Goal: Transaction & Acquisition: Purchase product/service

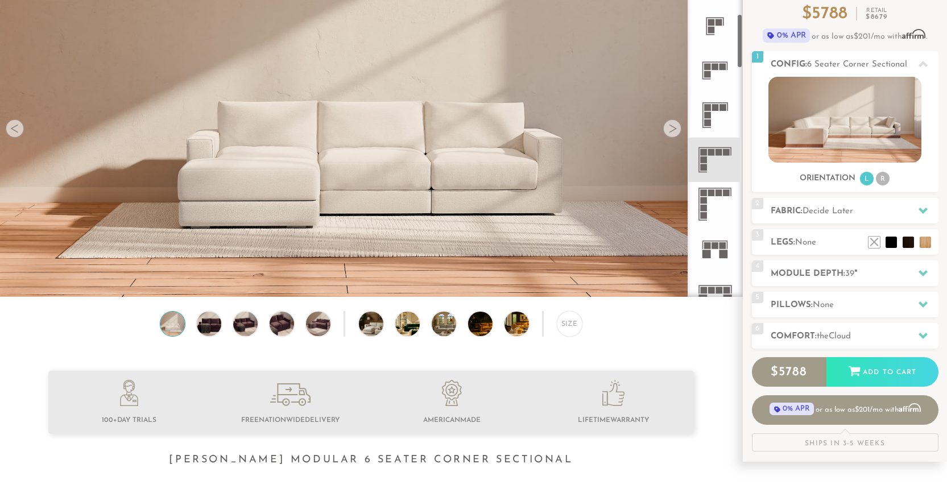
scroll to position [341, 0]
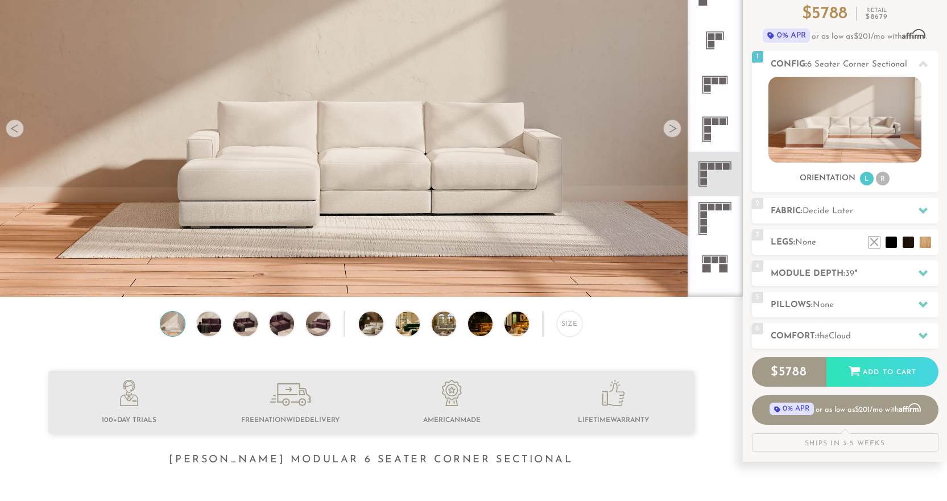
click at [715, 171] on icon at bounding box center [715, 174] width 44 height 44
click at [701, 176] on rect at bounding box center [704, 174] width 7 height 7
click at [703, 179] on rect at bounding box center [704, 181] width 7 height 7
click at [916, 235] on li at bounding box center [907, 224] width 45 height 45
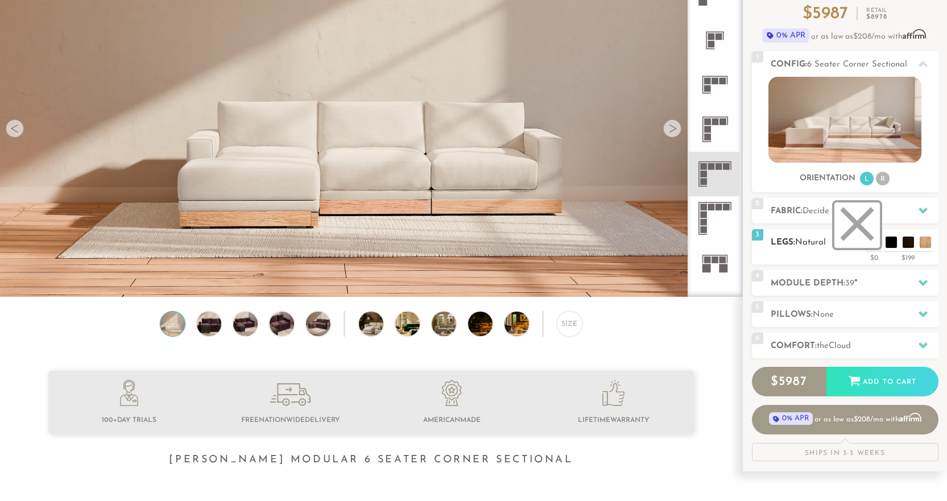
click at [874, 245] on li at bounding box center [856, 224] width 45 height 45
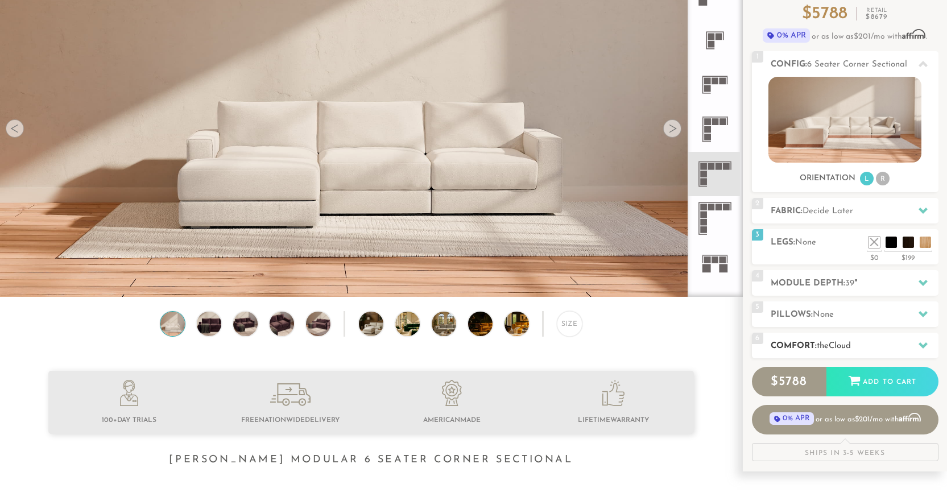
click at [860, 344] on h2 "Comfort: the Cloud" at bounding box center [855, 345] width 168 height 13
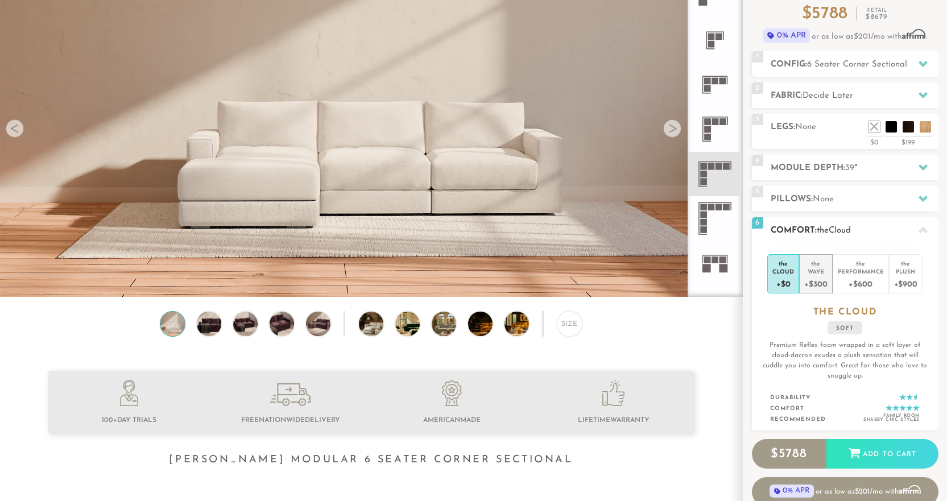
click at [813, 278] on div "+$300" at bounding box center [815, 283] width 23 height 16
click at [858, 281] on div "+$600" at bounding box center [861, 283] width 46 height 16
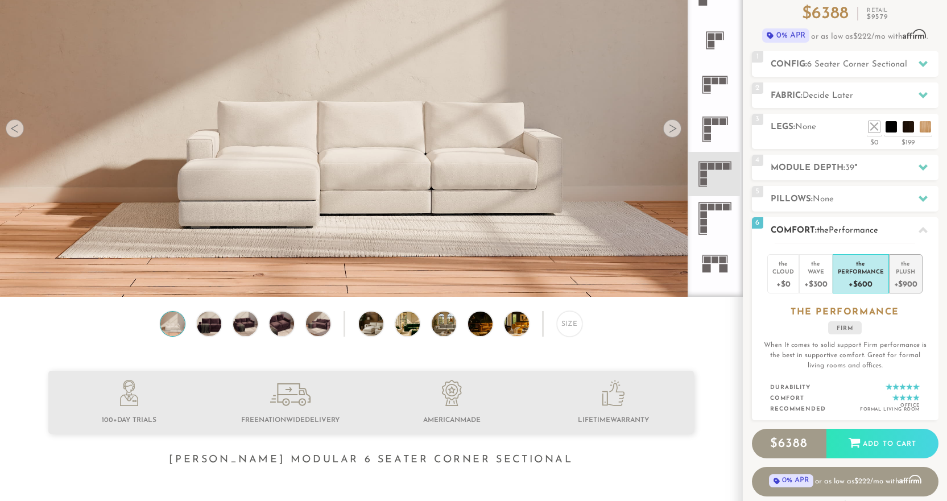
click at [907, 278] on div "+$900" at bounding box center [905, 283] width 23 height 16
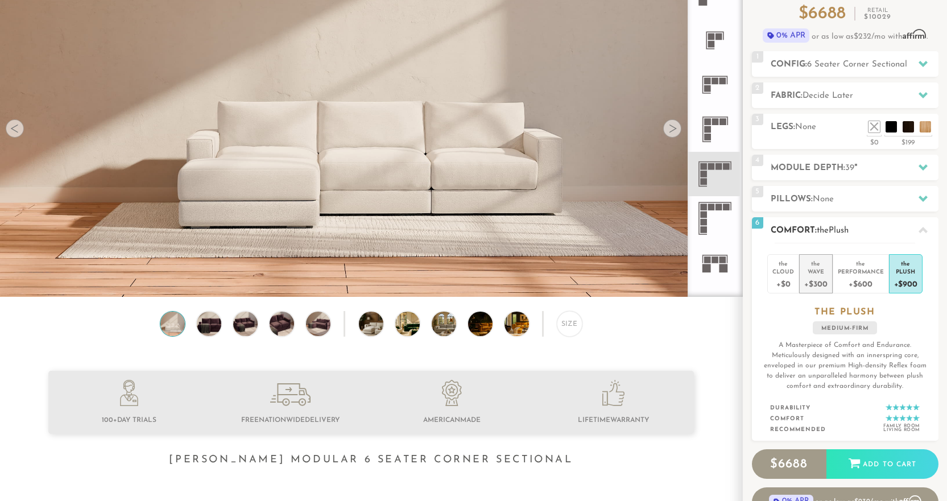
click at [819, 282] on div "+$300" at bounding box center [815, 283] width 23 height 16
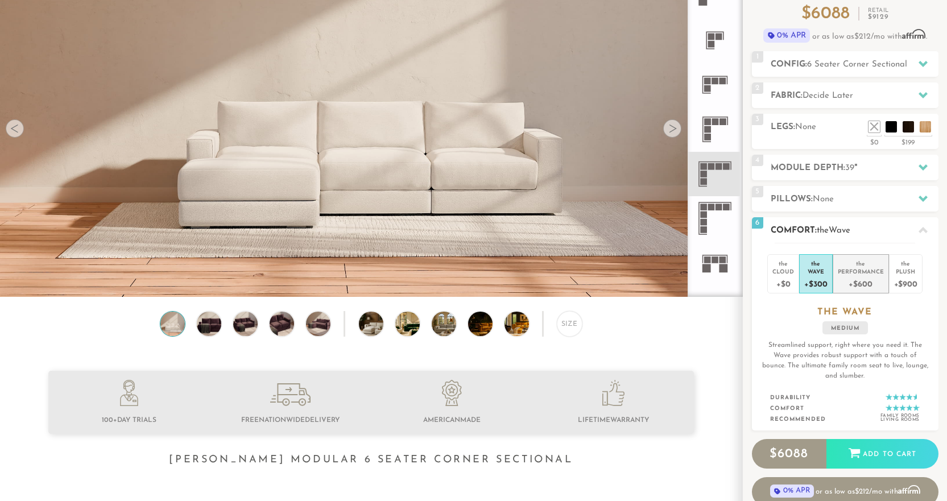
click at [856, 280] on div "+$600" at bounding box center [861, 283] width 46 height 16
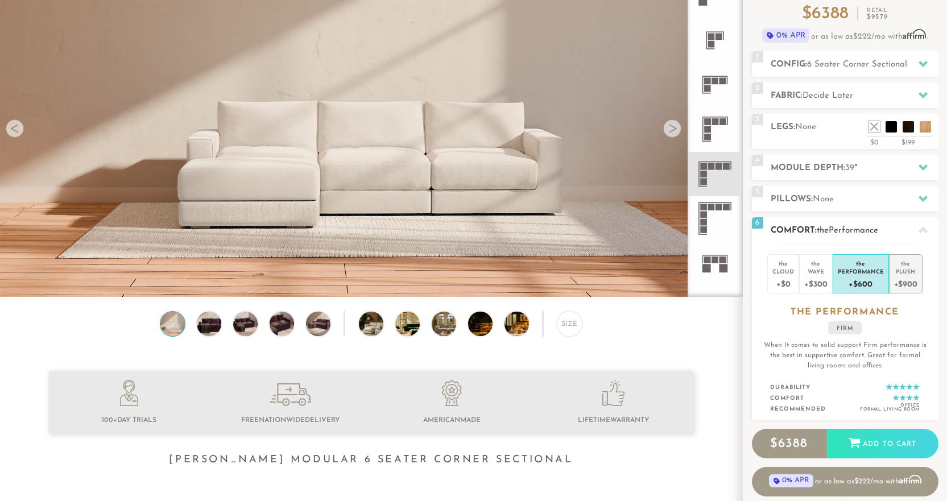
click at [907, 276] on div "+$900" at bounding box center [905, 283] width 23 height 16
